Goal: Task Accomplishment & Management: Manage account settings

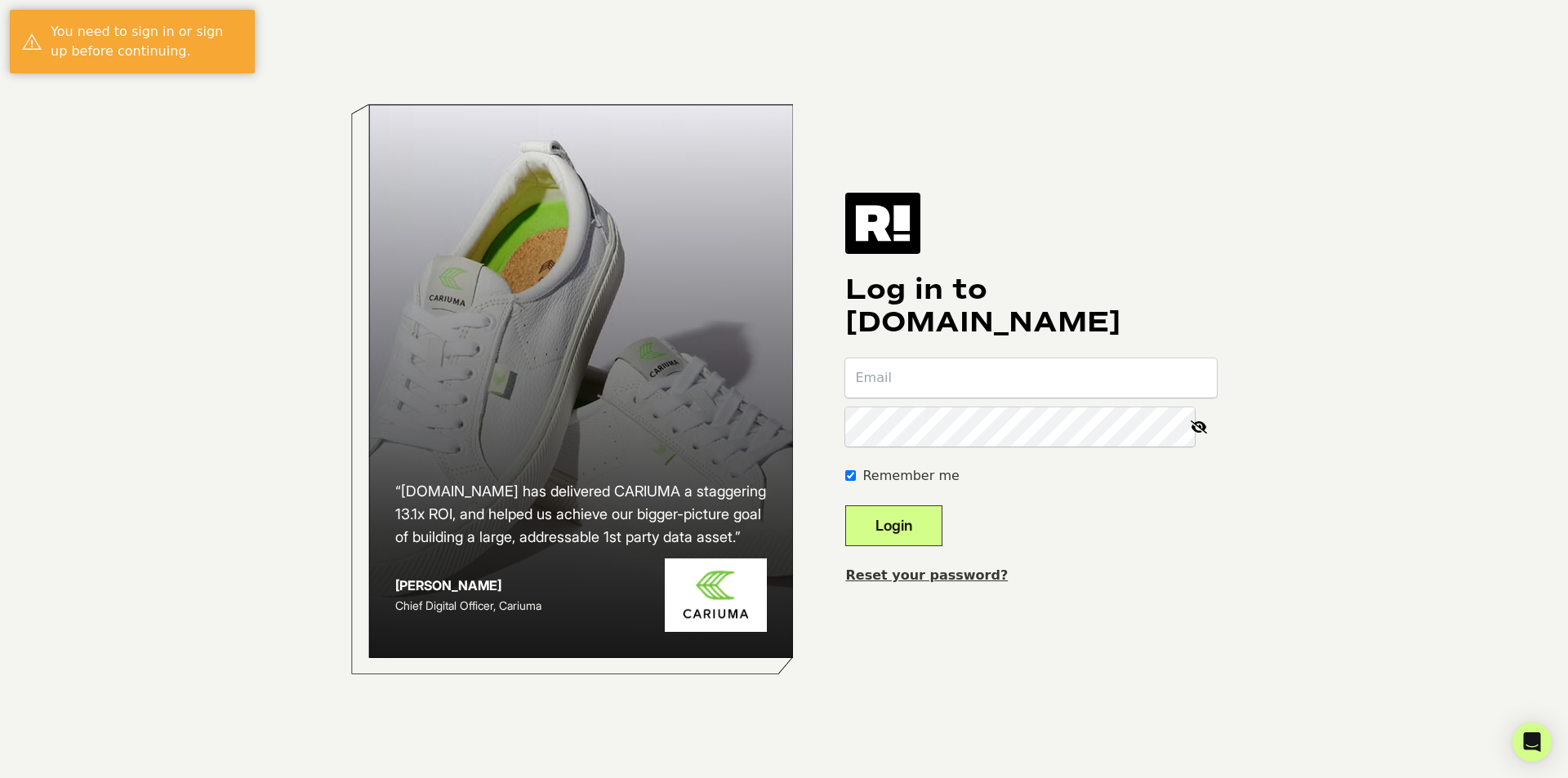
type input "[PERSON_NAME][EMAIL_ADDRESS][DOMAIN_NAME]"
click at [884, 519] on button "Login" at bounding box center [894, 526] width 97 height 41
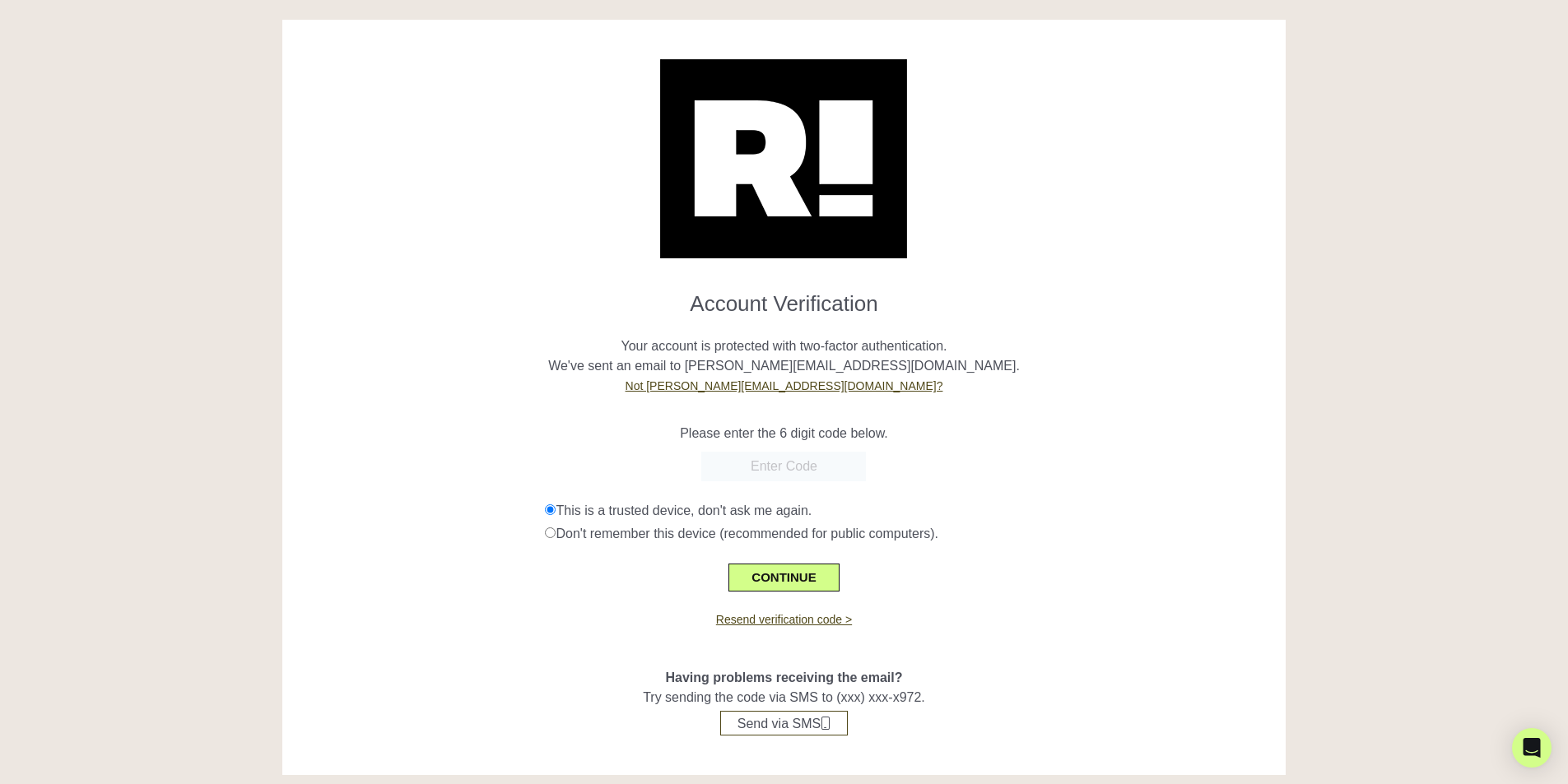
click at [787, 468] on input "text" at bounding box center [783, 467] width 164 height 29
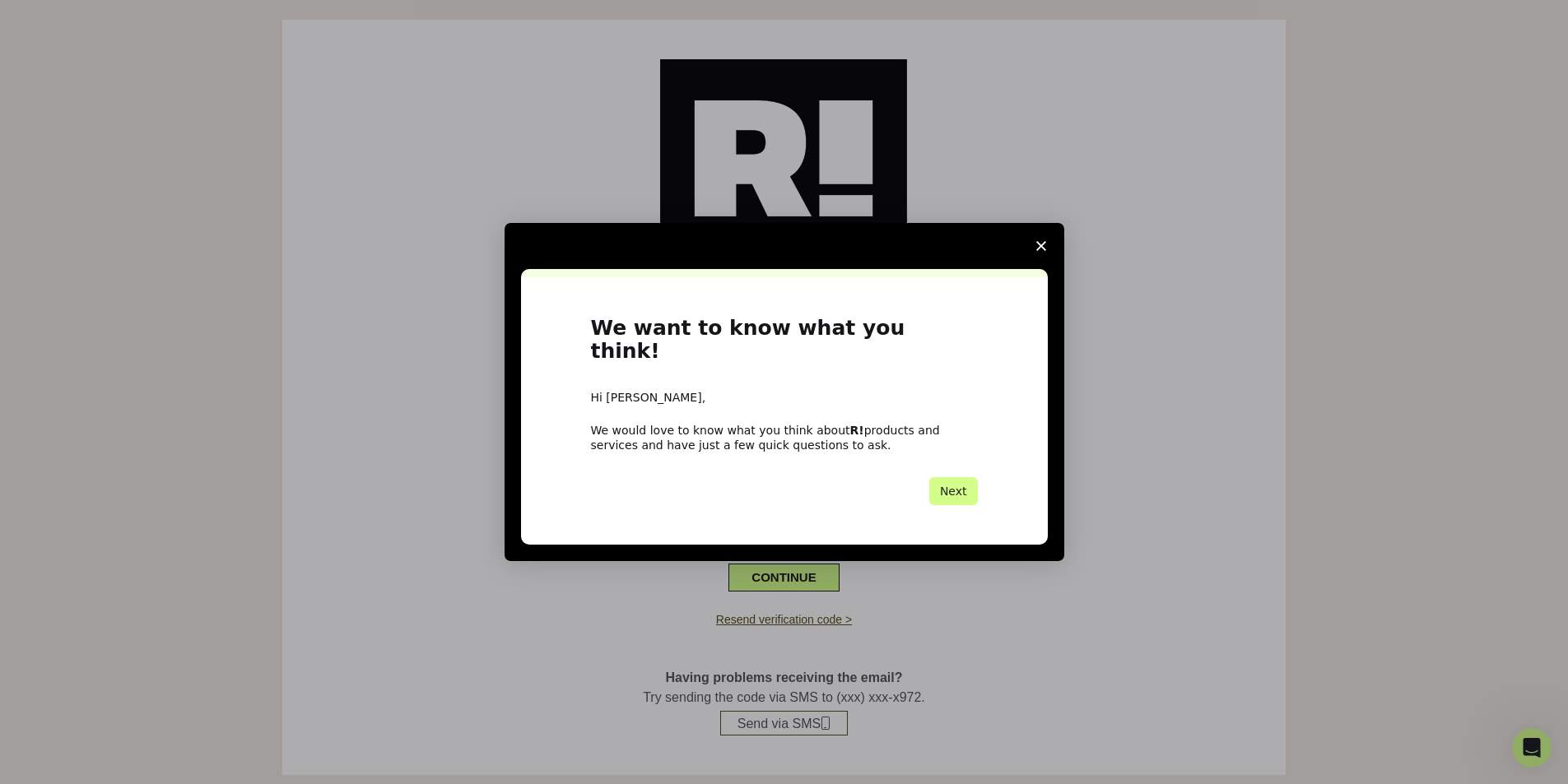
click at [1042, 470] on div "We want to know what you think! Hi Brad, We would love to know what you think a…" at bounding box center [784, 411] width 526 height 268
click at [1039, 251] on span "Close survey" at bounding box center [1041, 246] width 46 height 46
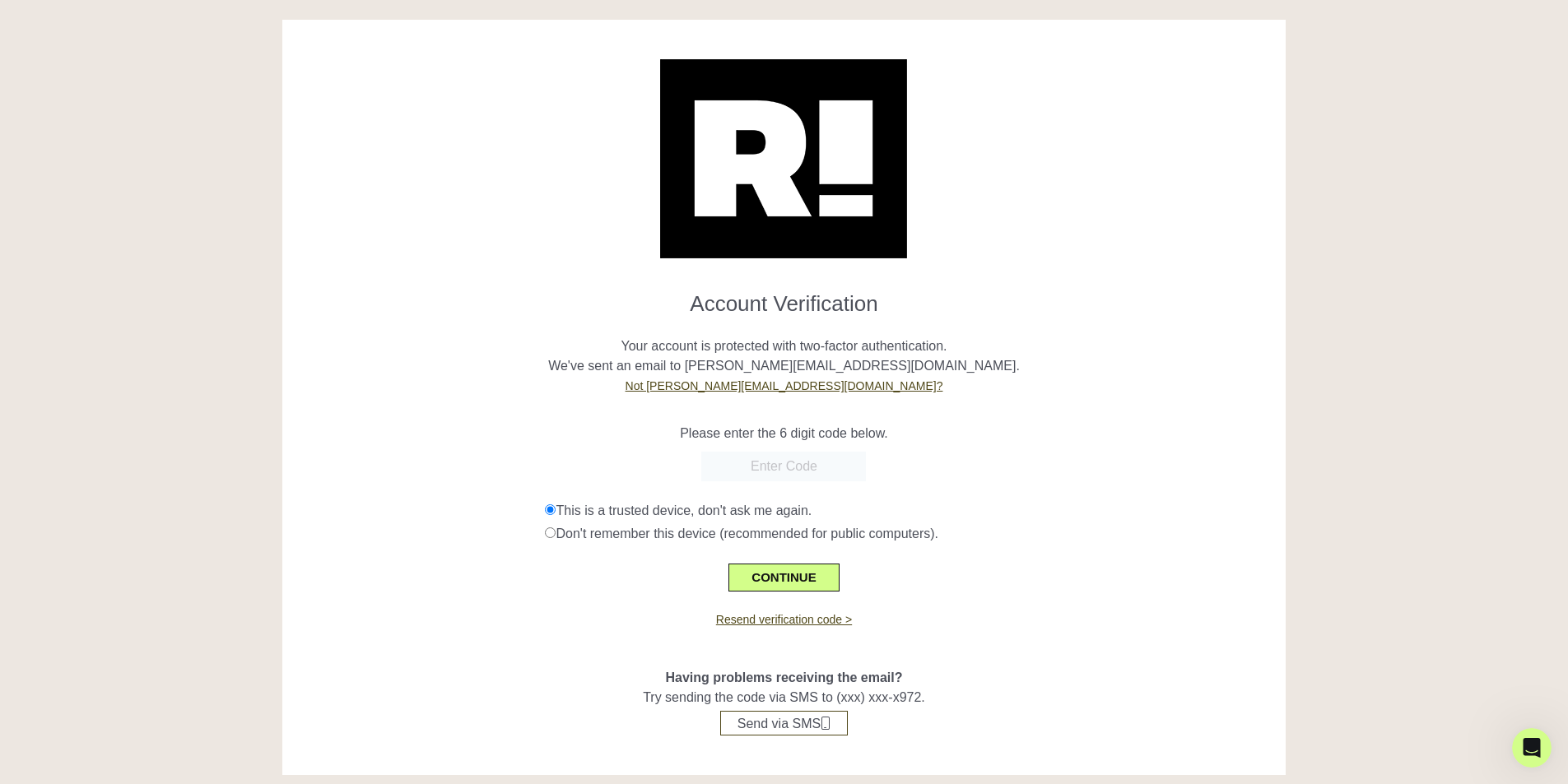
click at [817, 473] on input "text" at bounding box center [783, 467] width 164 height 29
type input "526806"
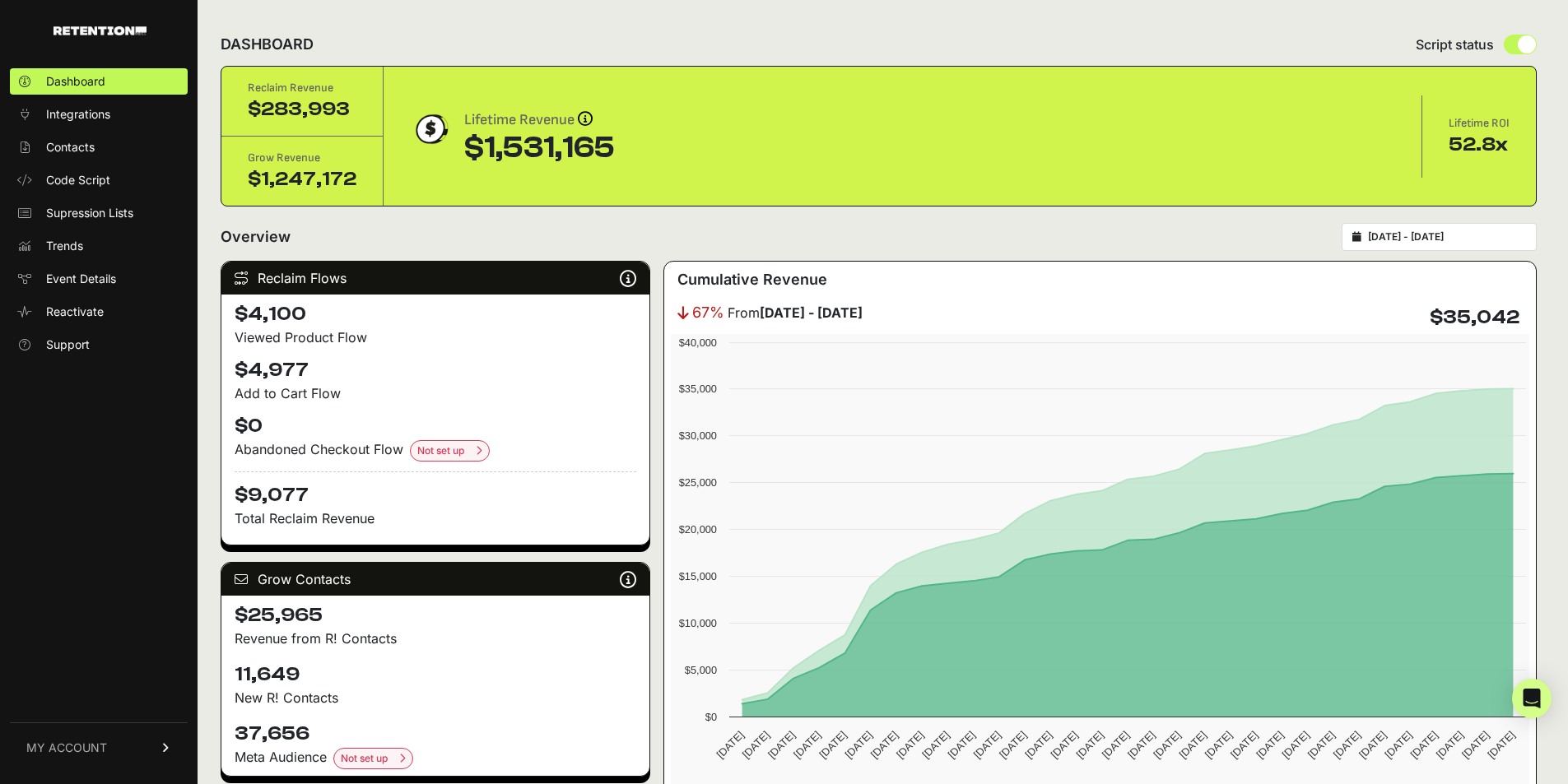
click at [151, 757] on link "MY ACCOUNT" at bounding box center [99, 747] width 178 height 50
click at [135, 598] on link "Account Details" at bounding box center [99, 594] width 178 height 27
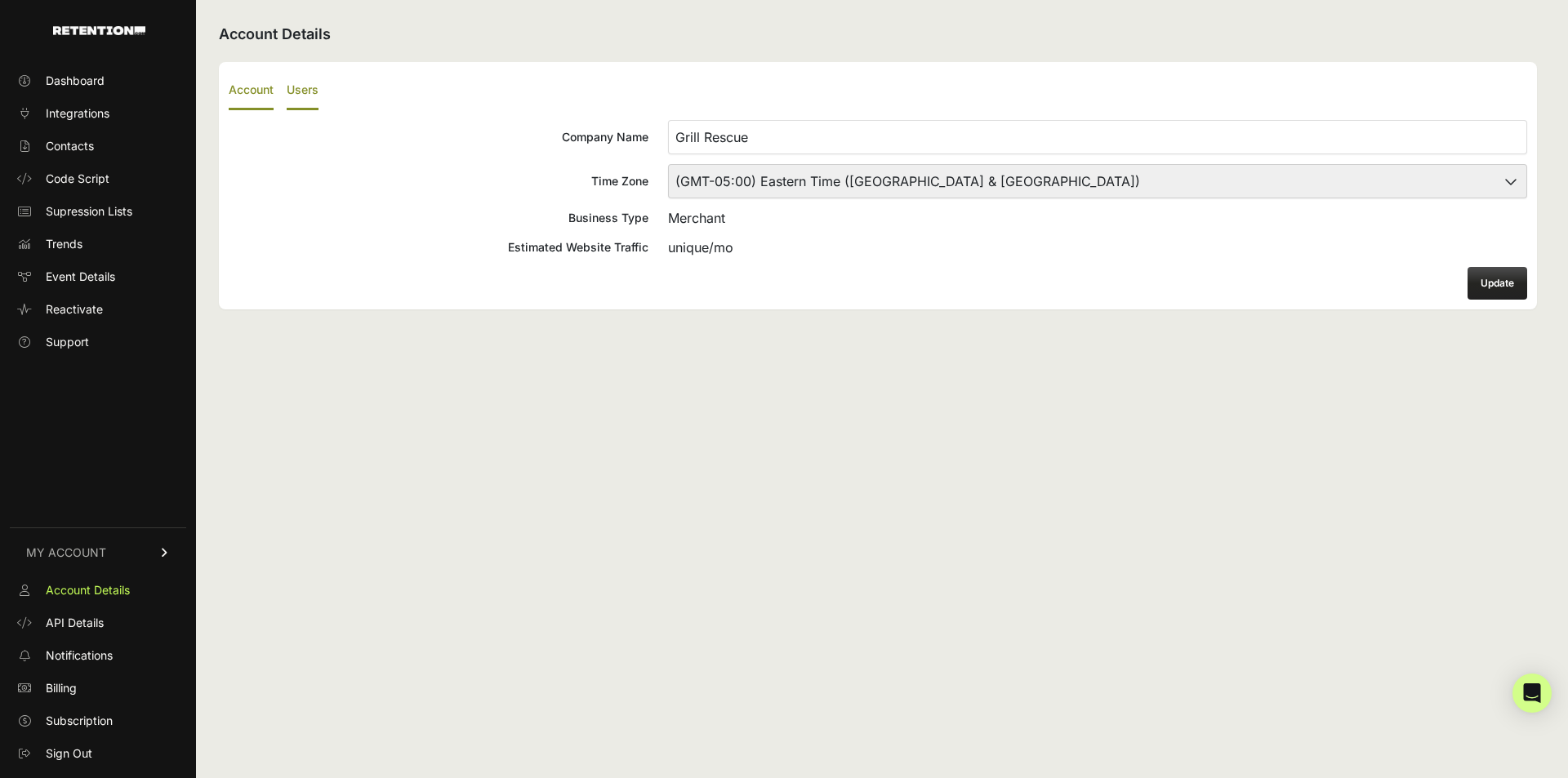
click at [302, 95] on label "Users" at bounding box center [302, 91] width 32 height 38
click at [0, 0] on input "Users" at bounding box center [0, 0] width 0 height 0
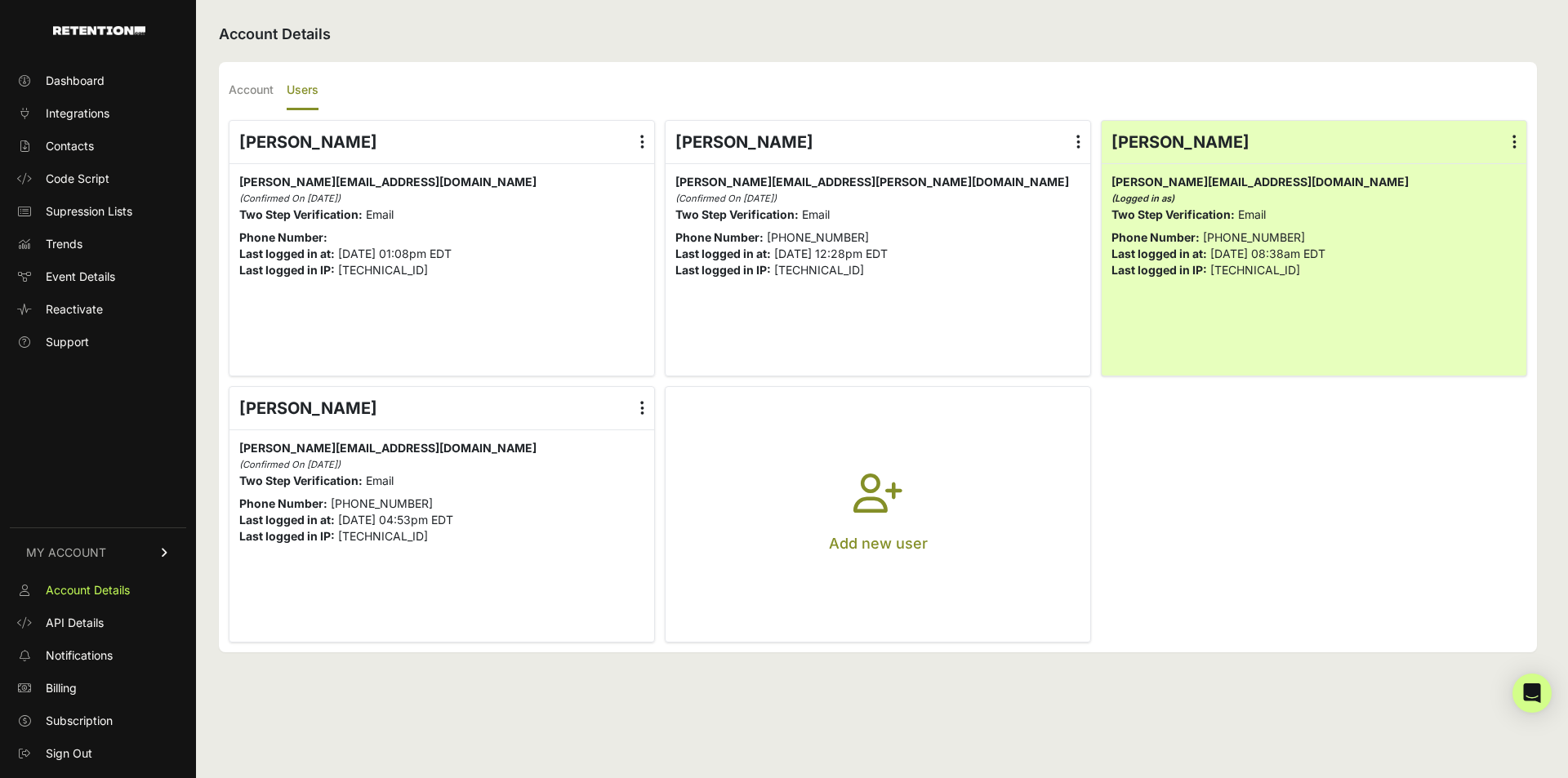
click at [636, 402] on label at bounding box center [642, 408] width 24 height 43
click at [0, 0] on input "radio" at bounding box center [0, 0] width 0 height 0
click at [580, 541] on link "Delete" at bounding box center [594, 540] width 124 height 29
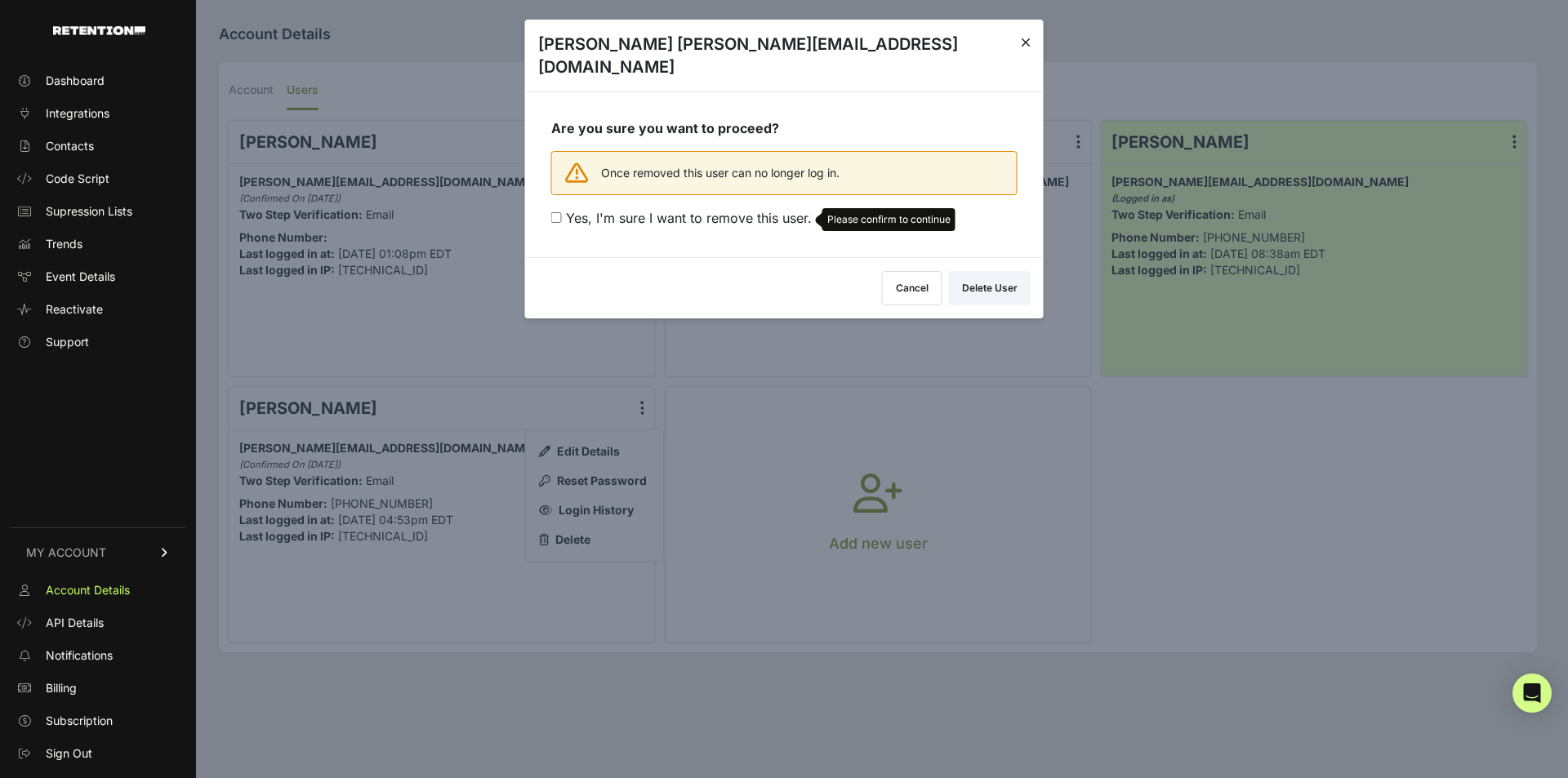
click at [679, 208] on label "Yes, I'm sure I want to remove this user. Please confirm to continue" at bounding box center [784, 219] width 466 height 23
click at [561, 212] on input "Yes, I'm sure I want to remove this user. Please confirm to continue" at bounding box center [557, 217] width 11 height 11
checkbox input "true"
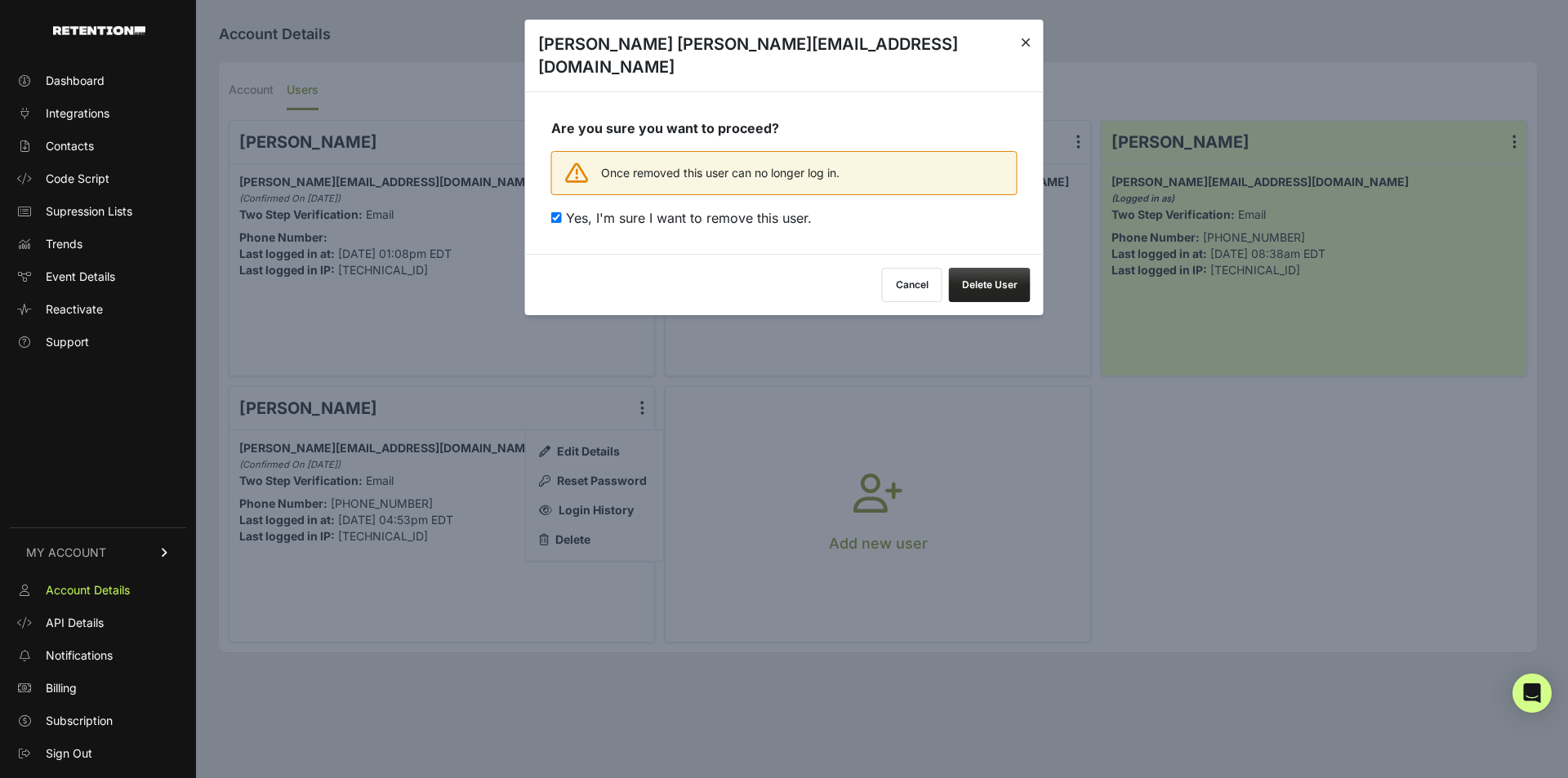
click at [1007, 268] on button "Delete User" at bounding box center [990, 285] width 82 height 35
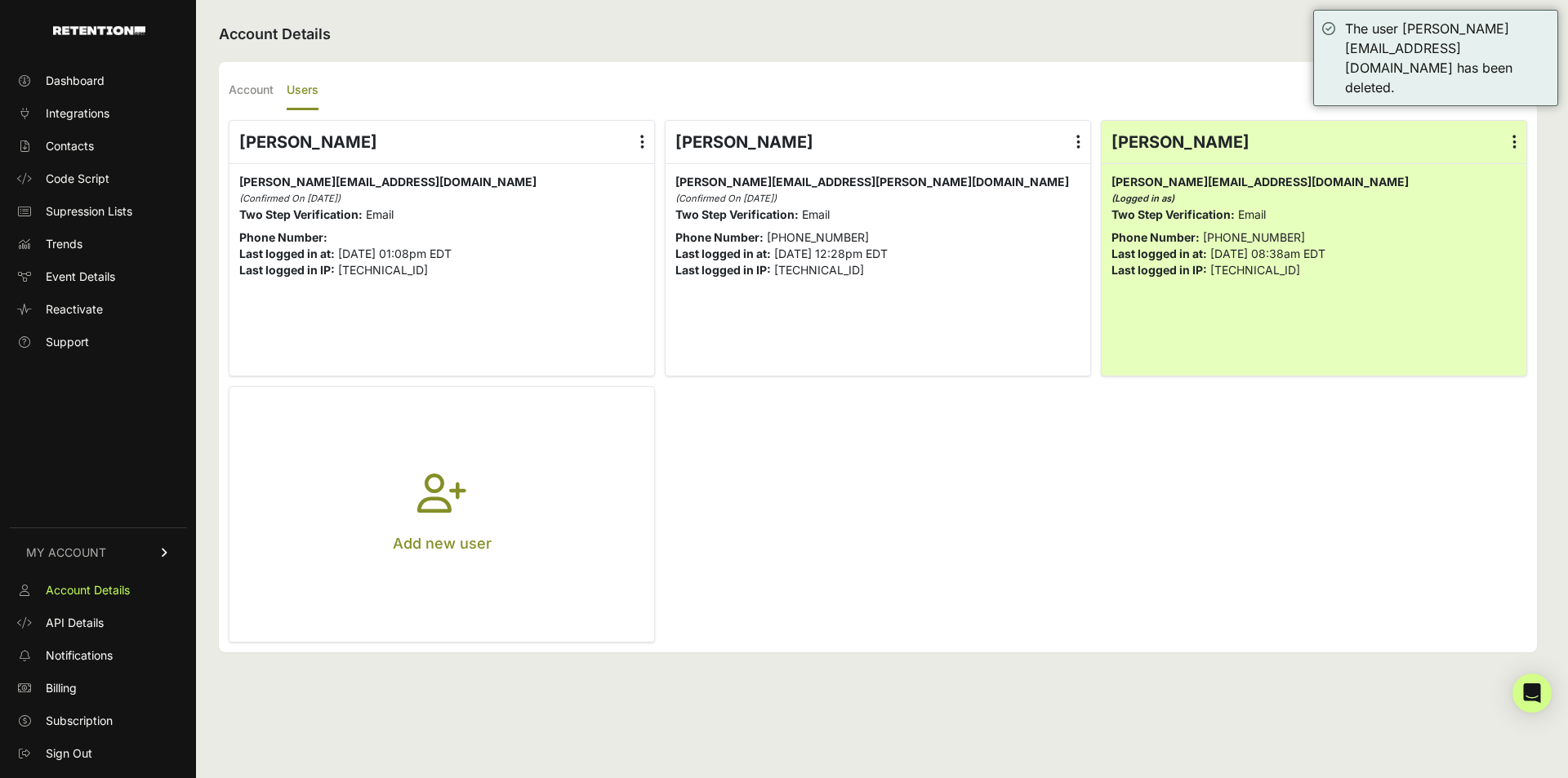
click at [498, 488] on button "Add new user" at bounding box center [441, 514] width 425 height 255
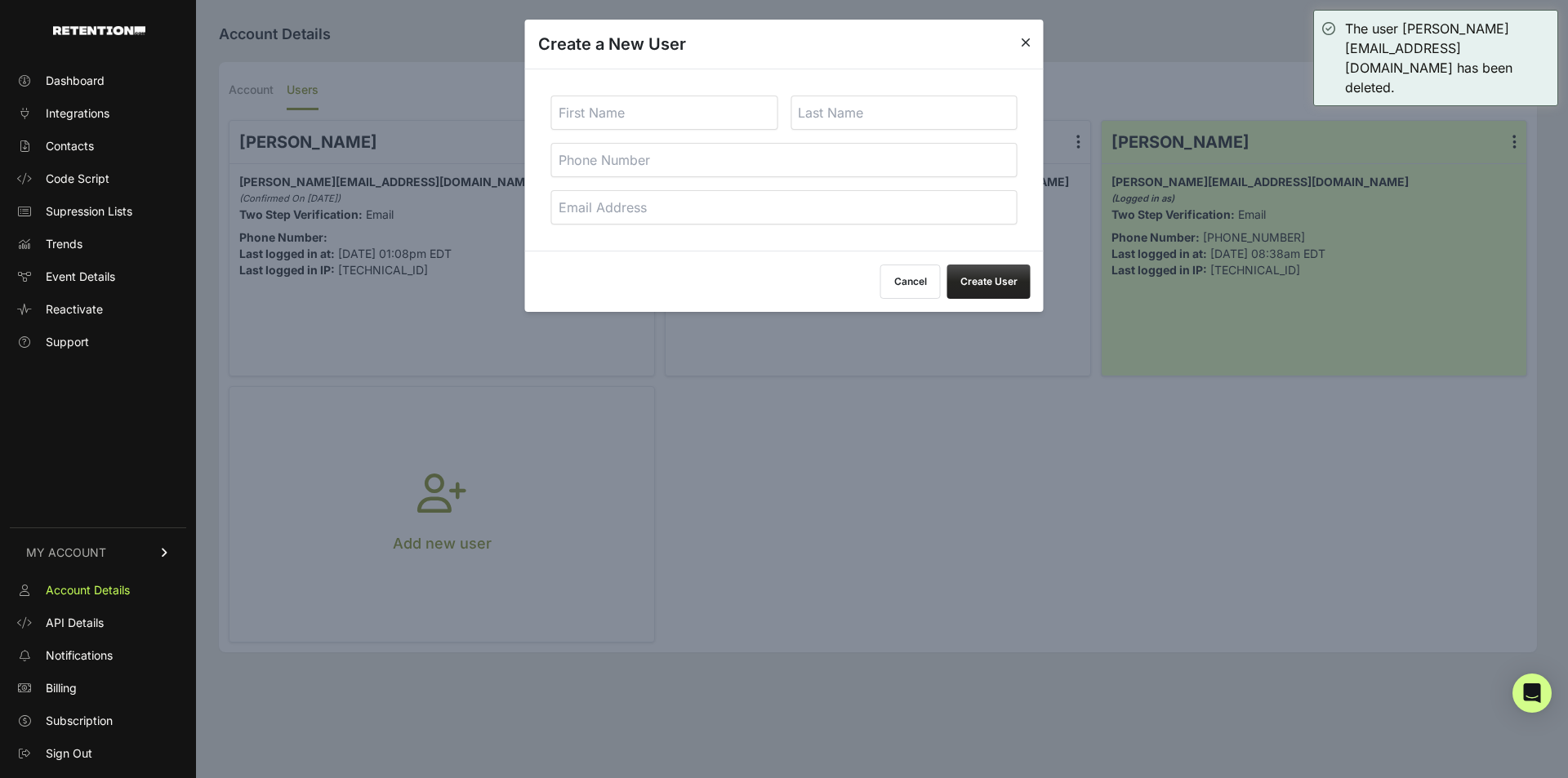
click at [653, 120] on input "text" at bounding box center [664, 113] width 227 height 35
type input "Austin"
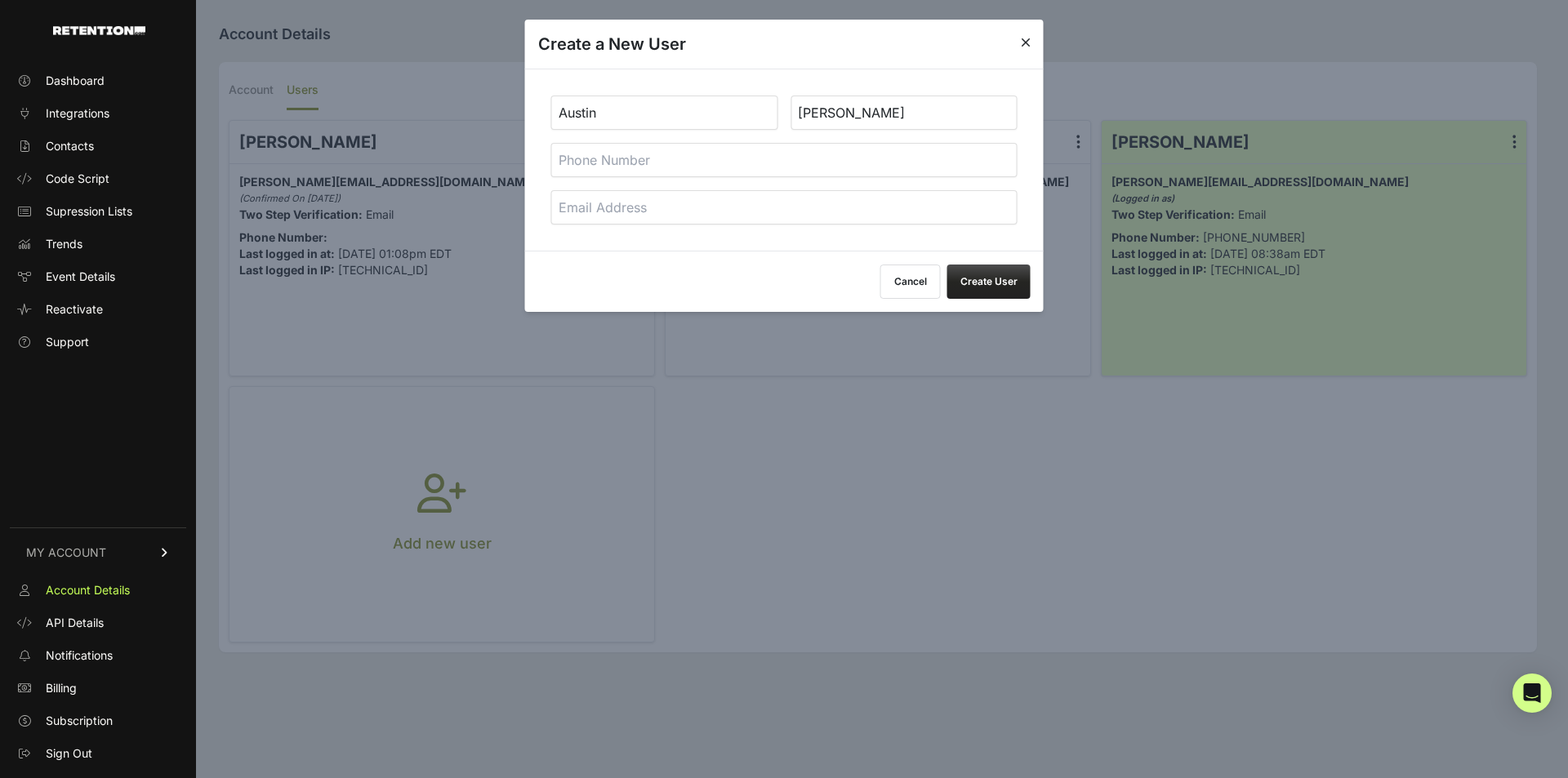
type input "[PERSON_NAME]"
type input "3603838929"
click at [683, 189] on div "[PERSON_NAME] 3603838929" at bounding box center [784, 159] width 519 height 182
click at [672, 204] on input "email" at bounding box center [784, 207] width 466 height 35
type input "[EMAIL_ADDRESS][PERSON_NAME][DOMAIN_NAME]"
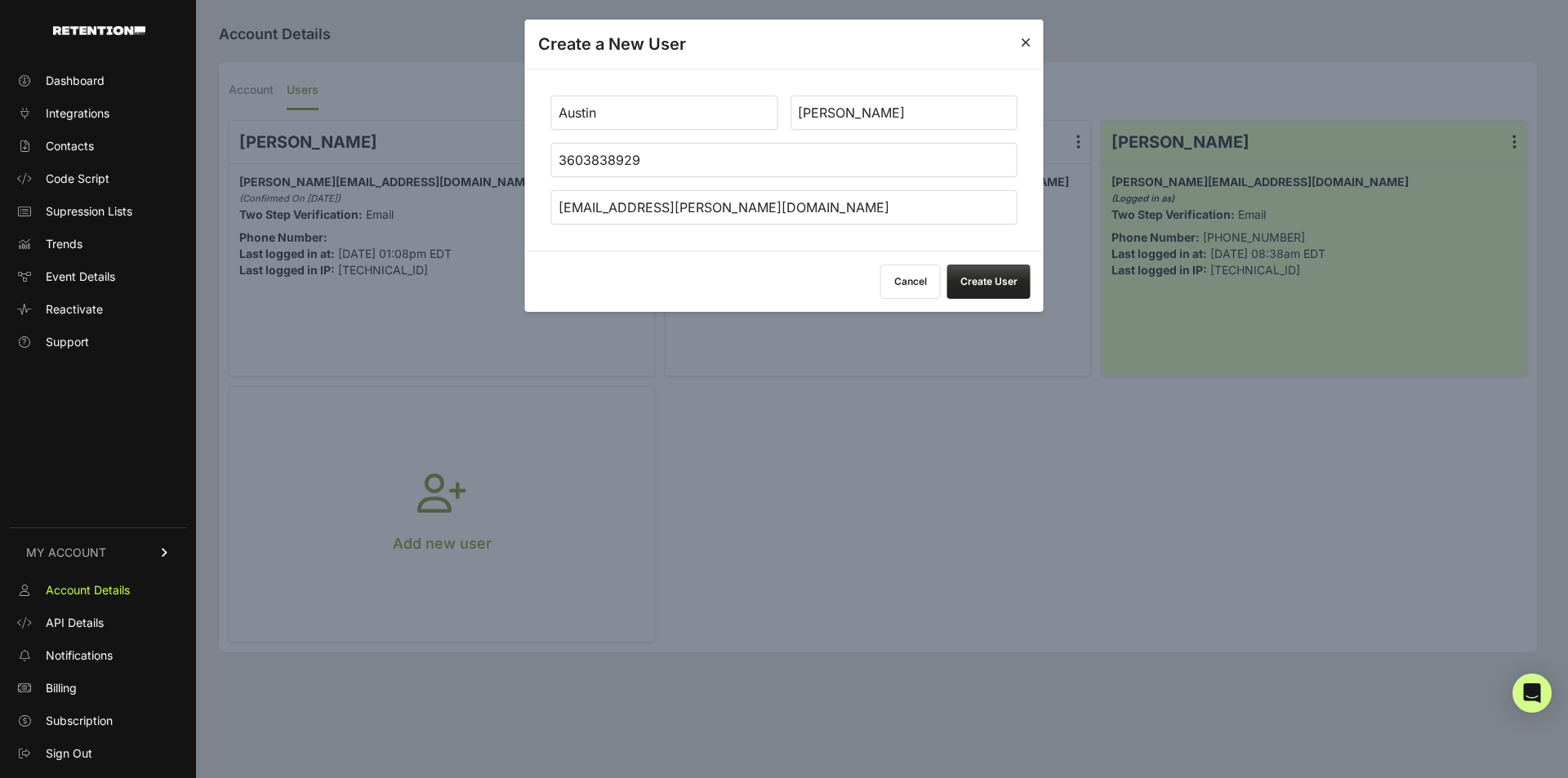
click at [996, 287] on button "Create User" at bounding box center [989, 282] width 84 height 35
